Goal: Find specific page/section: Find specific page/section

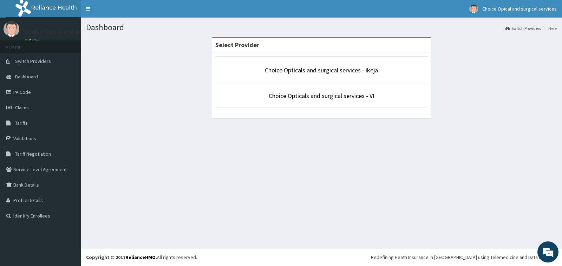
click at [330, 102] on li "Choice Opticals and surgical services - VI" at bounding box center [321, 95] width 212 height 26
click at [330, 98] on link "Choice Opticals and surgical services - VI" at bounding box center [322, 96] width 106 height 8
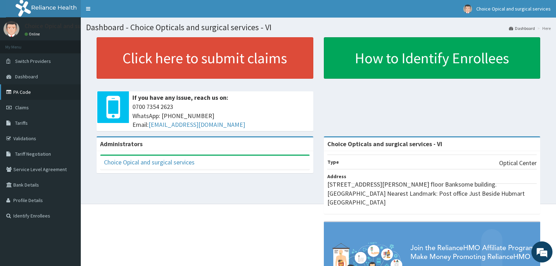
click at [16, 91] on link "PA Code" at bounding box center [40, 91] width 81 height 15
